Goal: Task Accomplishment & Management: Complete application form

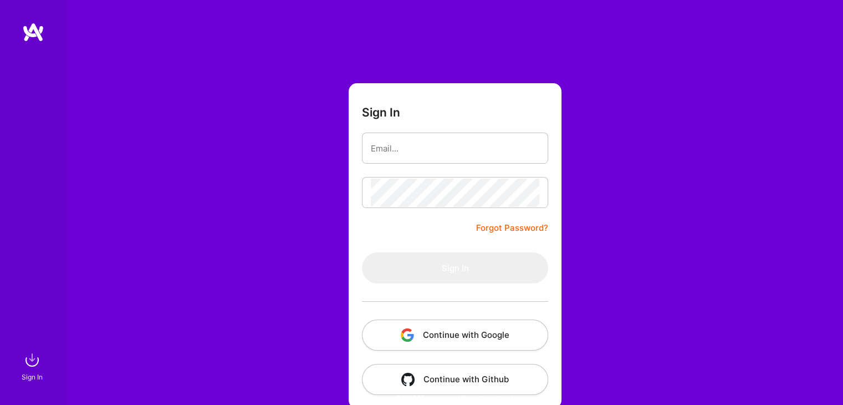
click at [431, 330] on button "Continue with Google" at bounding box center [455, 334] width 186 height 31
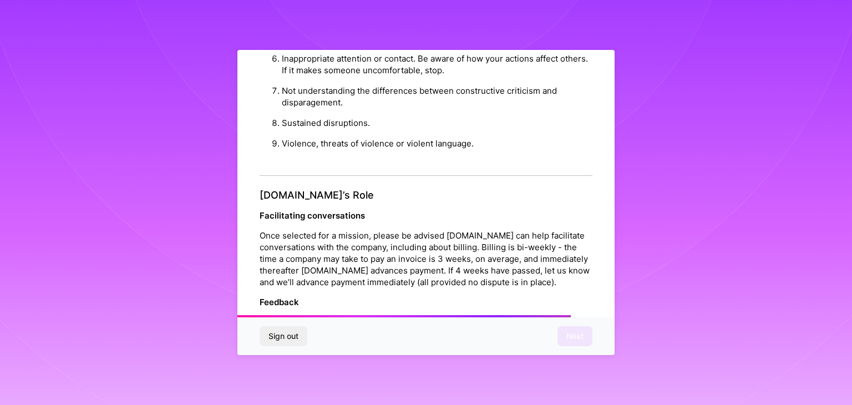
scroll to position [1266, 0]
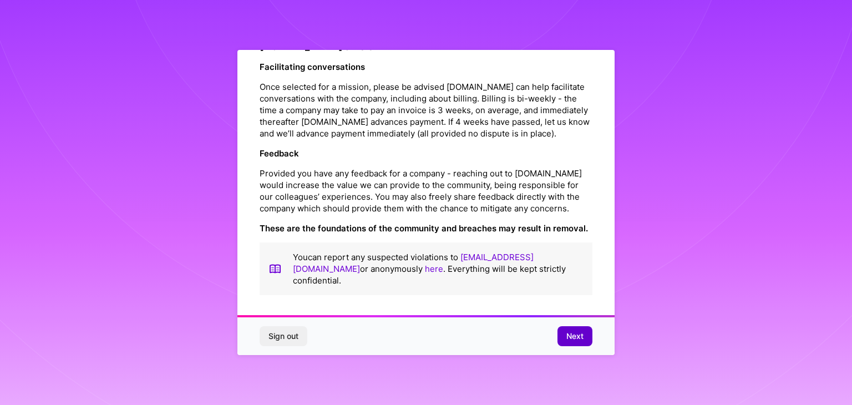
click at [564, 332] on button "Next" at bounding box center [574, 336] width 35 height 20
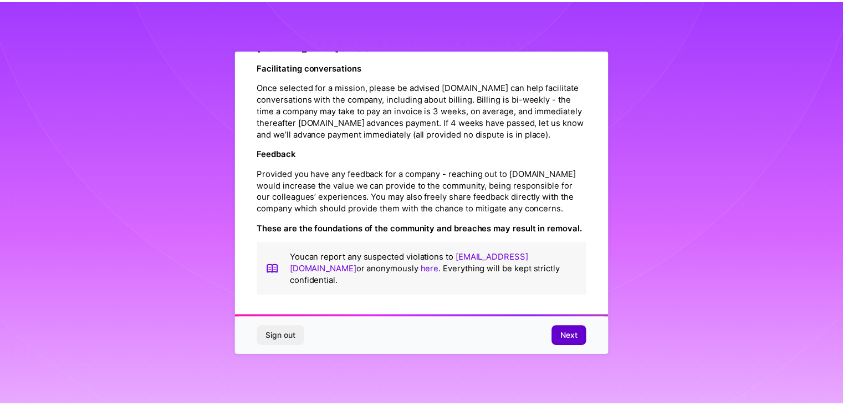
scroll to position [0, 0]
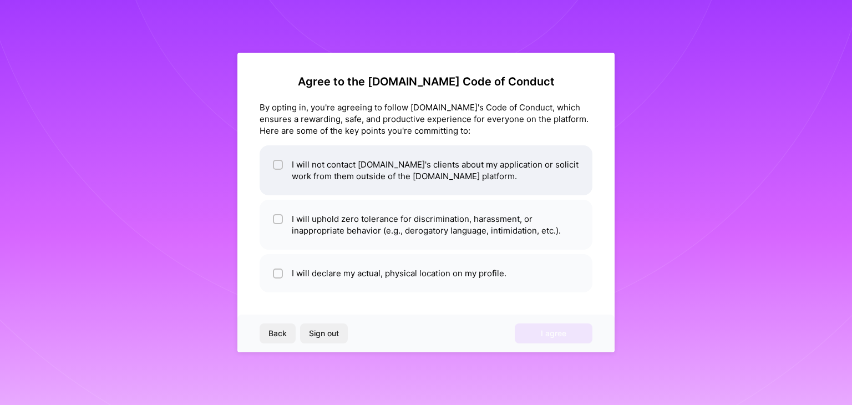
click at [350, 169] on li "I will not contact [DOMAIN_NAME]'s clients about my application or solicit work…" at bounding box center [425, 170] width 333 height 50
checkbox input "true"
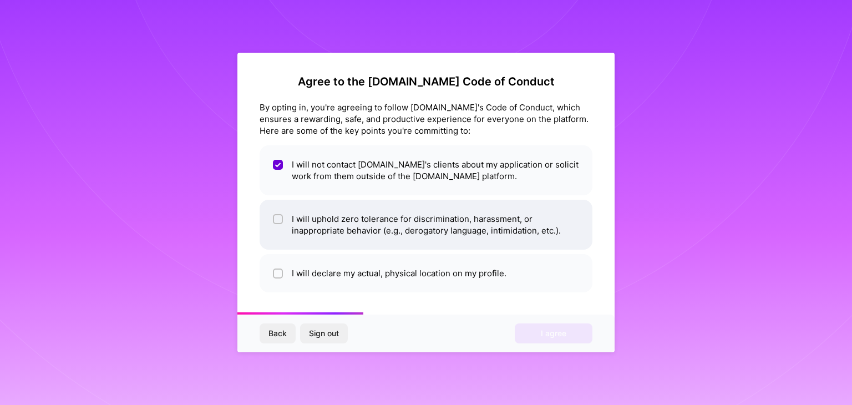
click at [345, 221] on li "I will uphold zero tolerance for discrimination, harassment, or inappropriate b…" at bounding box center [425, 225] width 333 height 50
checkbox input "true"
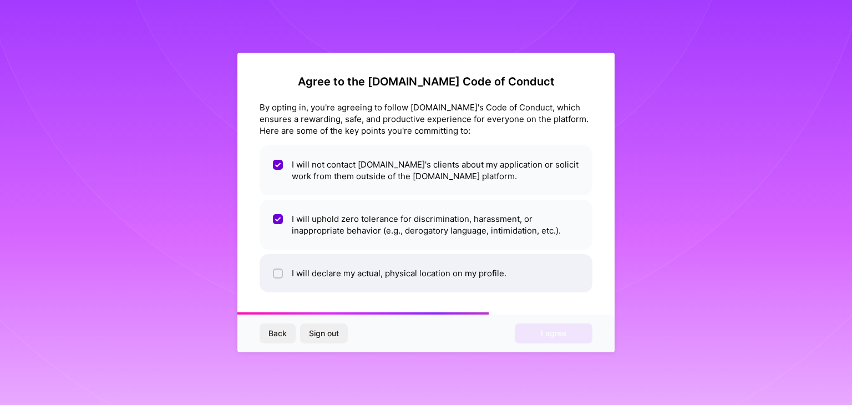
click at [341, 273] on li "I will declare my actual, physical location on my profile." at bounding box center [425, 273] width 333 height 38
checkbox input "true"
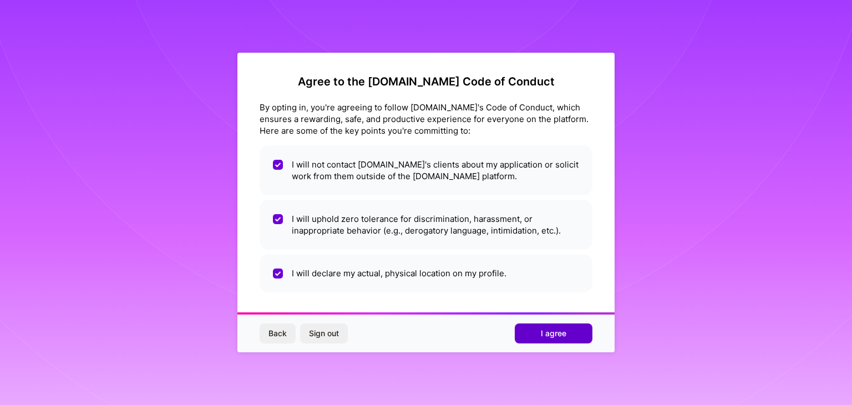
click at [557, 332] on span "I agree" at bounding box center [554, 333] width 26 height 11
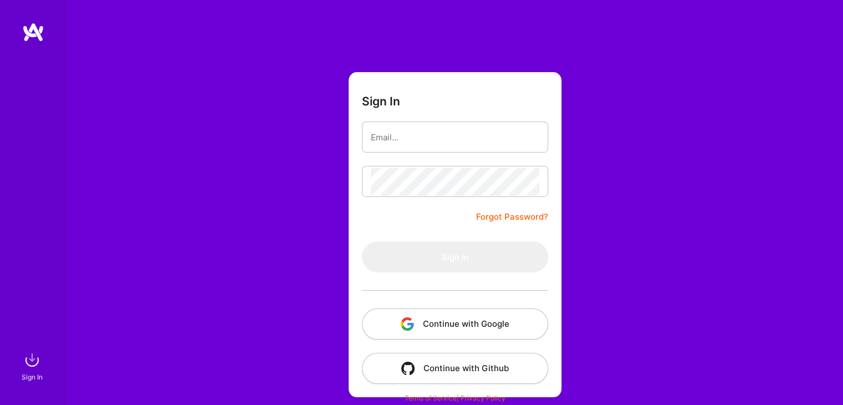
scroll to position [12, 0]
click at [433, 317] on button "Continue with Google" at bounding box center [455, 323] width 186 height 31
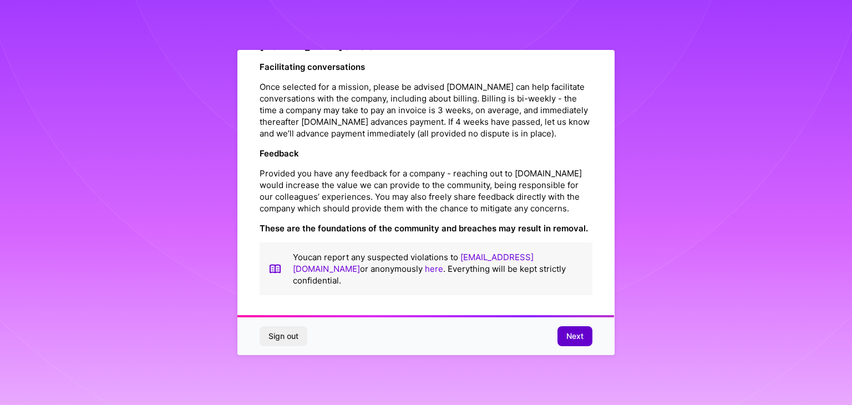
scroll to position [1266, 0]
click at [573, 340] on span "Next" at bounding box center [574, 335] width 17 height 11
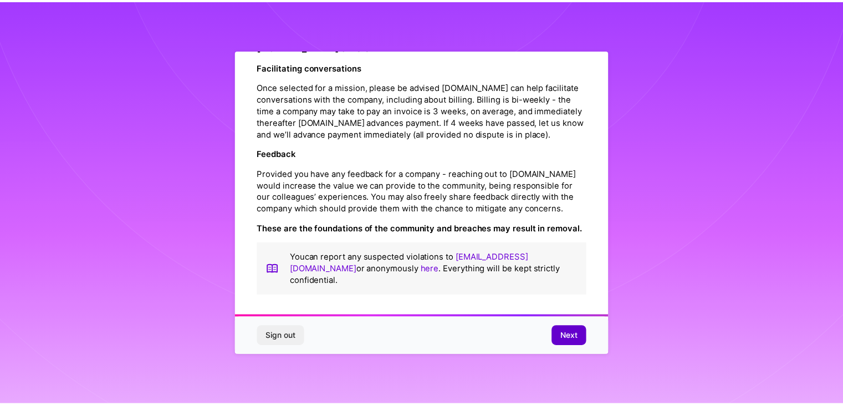
scroll to position [0, 0]
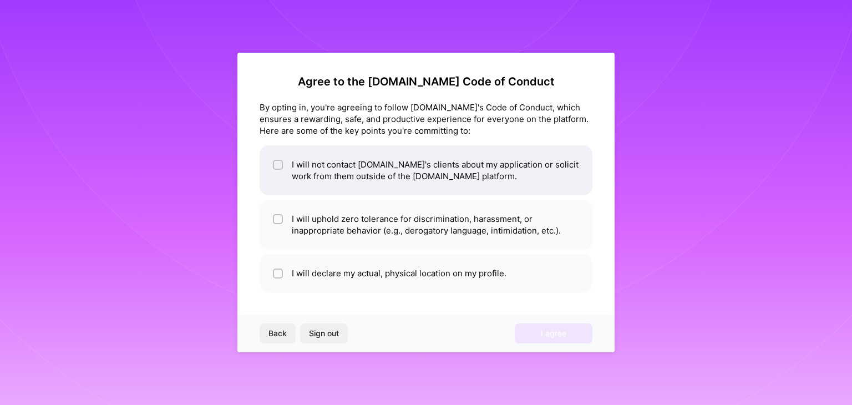
click at [389, 187] on li "I will not contact [DOMAIN_NAME]'s clients about my application or solicit work…" at bounding box center [425, 170] width 333 height 50
checkbox input "true"
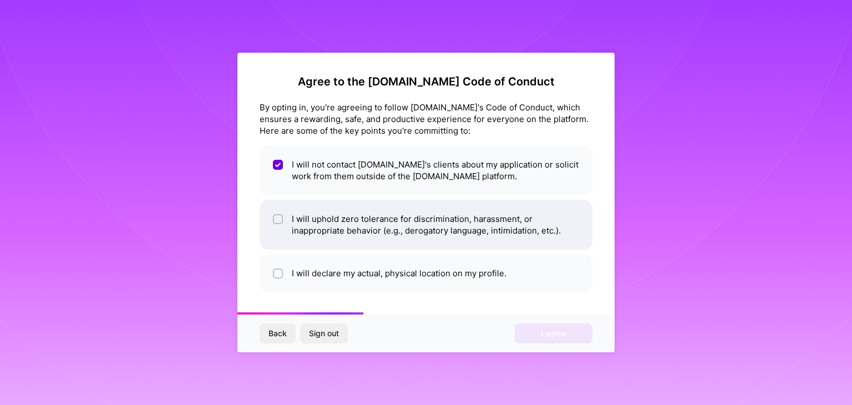
click at [393, 228] on li "I will uphold zero tolerance for discrimination, harassment, or inappropriate b…" at bounding box center [425, 225] width 333 height 50
checkbox input "true"
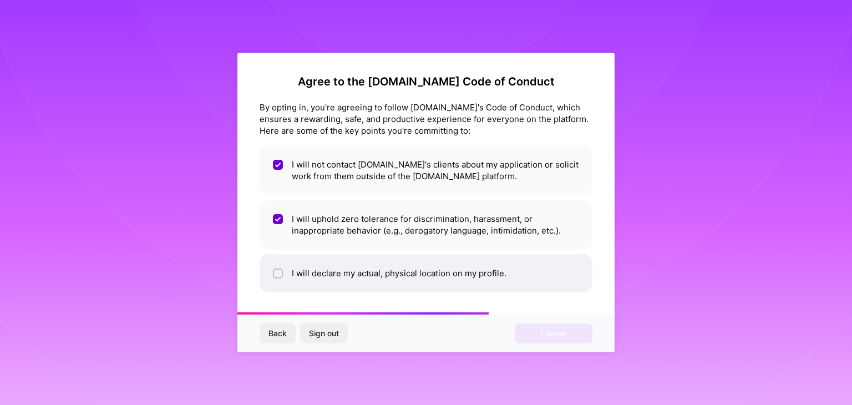
click at [398, 266] on li "I will declare my actual, physical location on my profile." at bounding box center [425, 273] width 333 height 38
checkbox input "true"
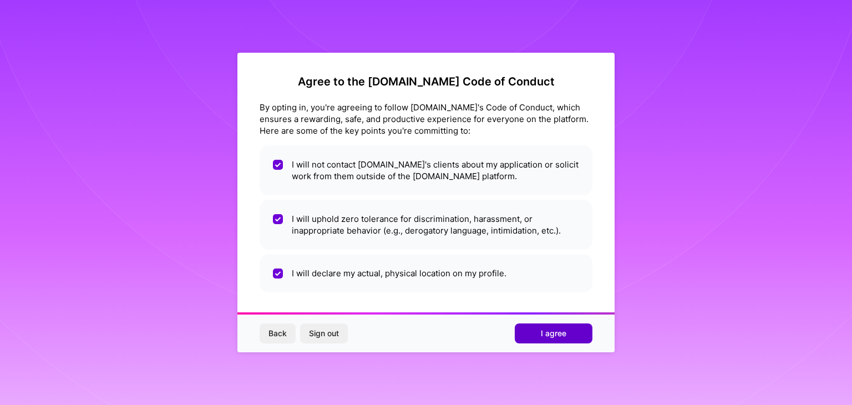
click at [532, 333] on button "I agree" at bounding box center [554, 333] width 78 height 20
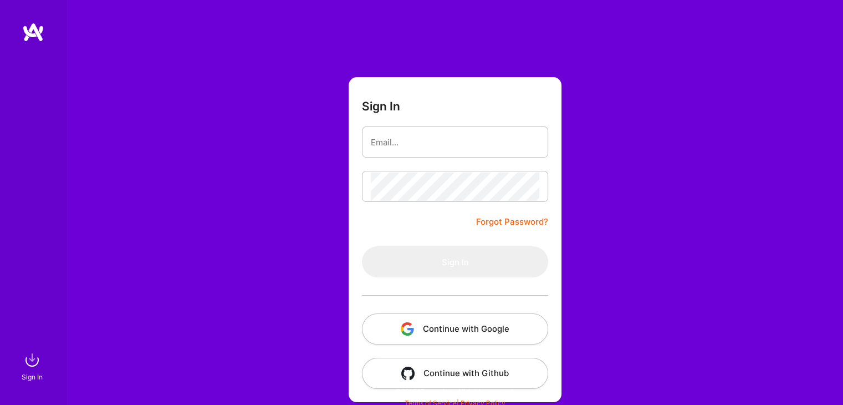
scroll to position [12, 0]
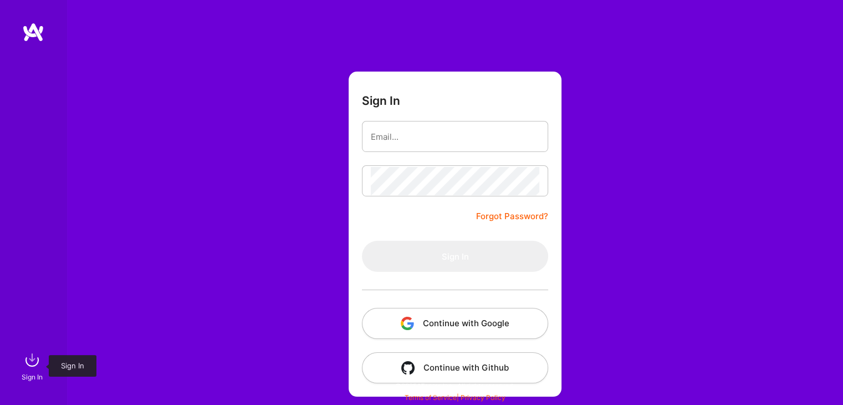
click at [27, 355] on img at bounding box center [32, 360] width 22 height 22
click at [449, 138] on input "email" at bounding box center [455, 137] width 169 height 28
type input "[EMAIL_ADDRESS][DOMAIN_NAME]"
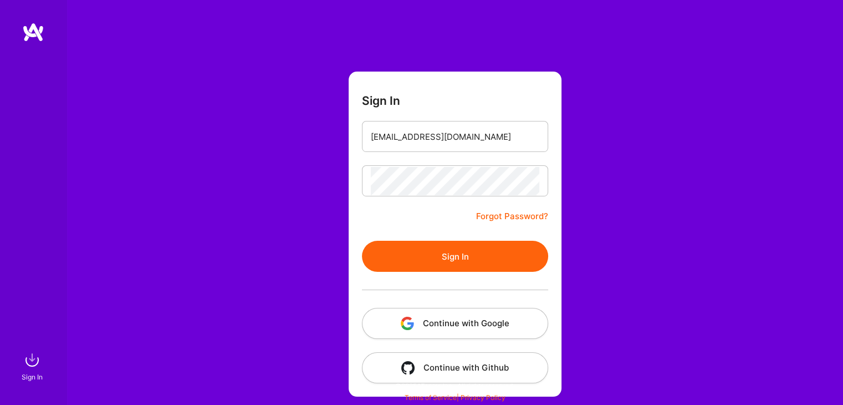
click at [451, 262] on button "Sign In" at bounding box center [455, 256] width 186 height 31
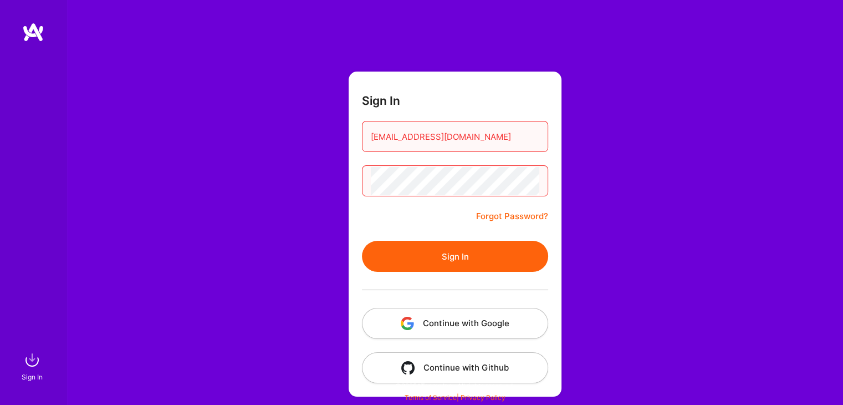
click at [430, 324] on button "Continue with Google" at bounding box center [455, 323] width 186 height 31
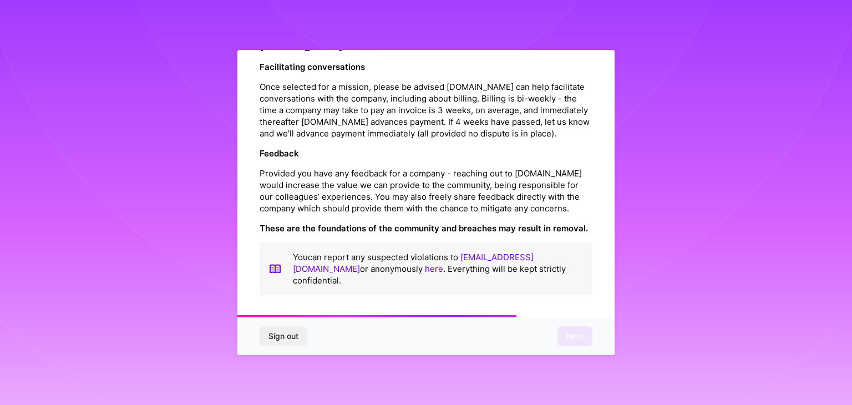
scroll to position [1266, 0]
click at [574, 325] on div "Sign out Next" at bounding box center [425, 336] width 377 height 38
click at [574, 328] on button "Next" at bounding box center [574, 336] width 35 height 20
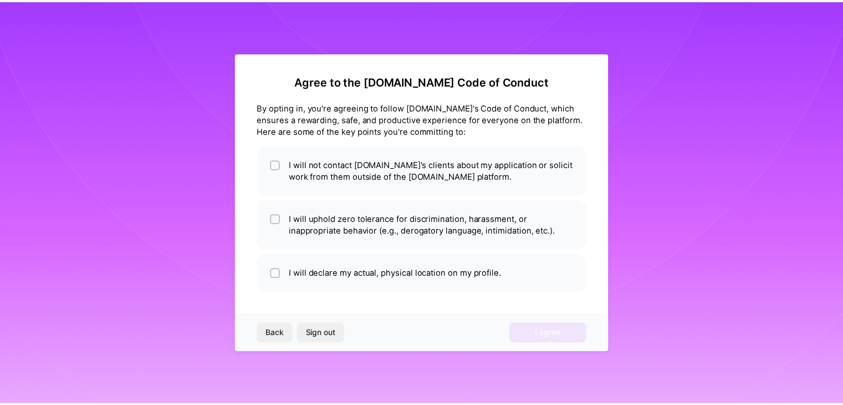
scroll to position [0, 0]
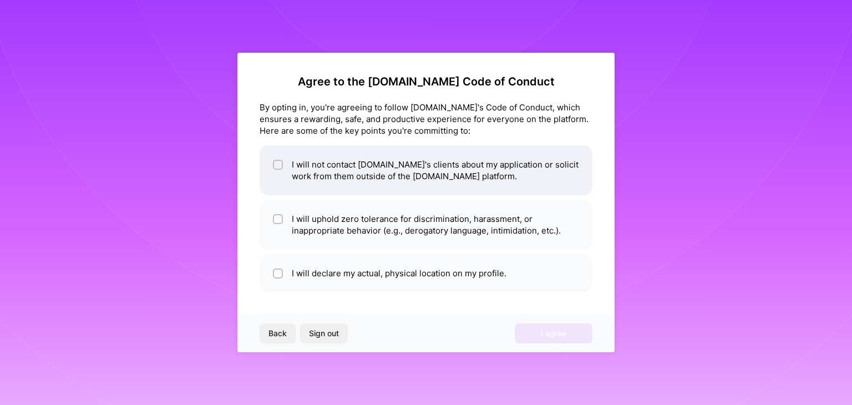
click at [456, 183] on li "I will not contact [DOMAIN_NAME]'s clients about my application or solicit work…" at bounding box center [425, 170] width 333 height 50
checkbox input "true"
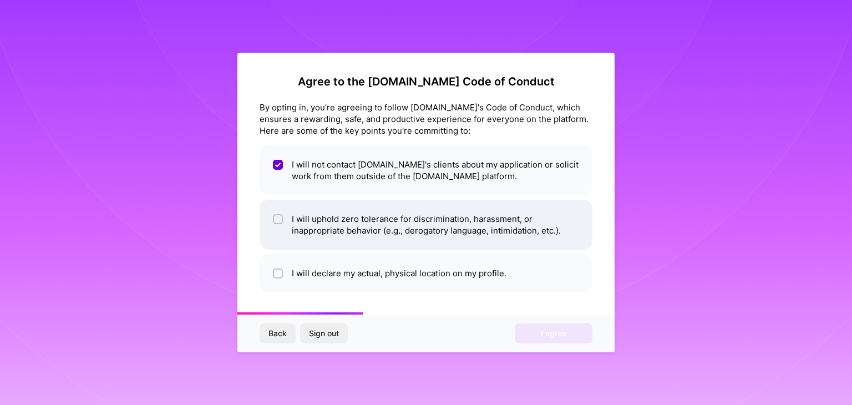
drag, startPoint x: 452, startPoint y: 232, endPoint x: 452, endPoint y: 244, distance: 12.2
click at [452, 232] on li "I will uphold zero tolerance for discrimination, harassment, or inappropriate b…" at bounding box center [425, 225] width 333 height 50
checkbox input "true"
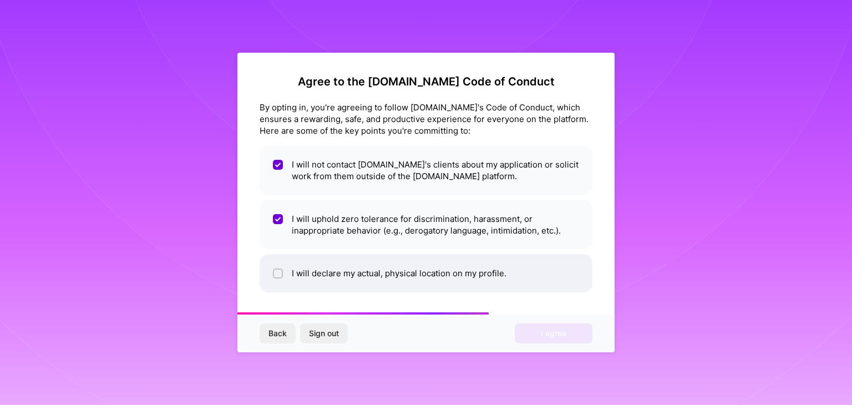
drag, startPoint x: 453, startPoint y: 277, endPoint x: 458, endPoint y: 281, distance: 6.3
click at [453, 278] on li "I will declare my actual, physical location on my profile." at bounding box center [425, 273] width 333 height 38
checkbox input "true"
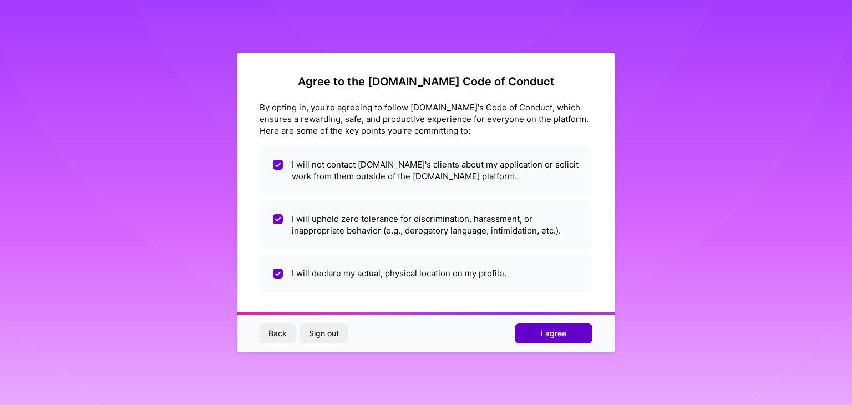
click at [556, 329] on span "I agree" at bounding box center [554, 333] width 26 height 11
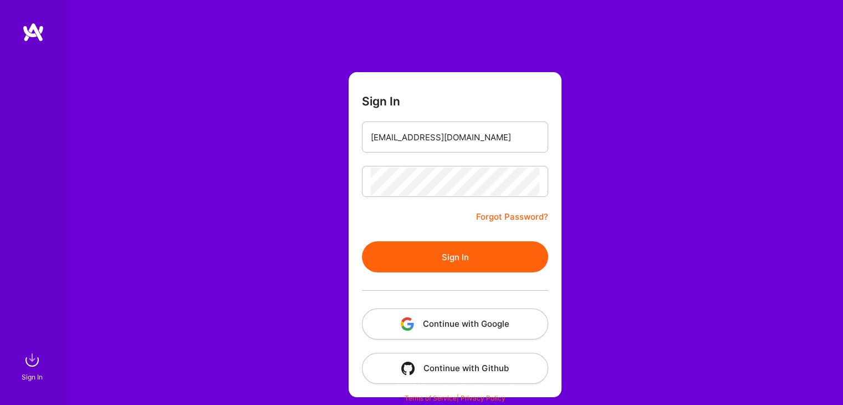
scroll to position [12, 0]
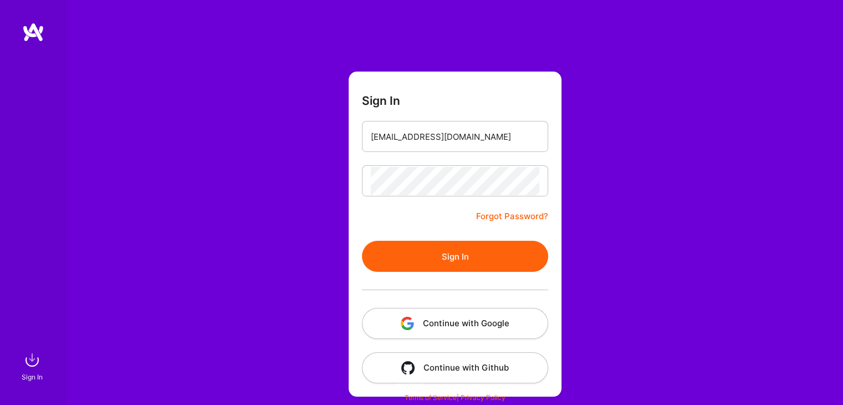
click at [489, 259] on button "Sign In" at bounding box center [455, 256] width 186 height 31
